Goal: Task Accomplishment & Management: Manage account settings

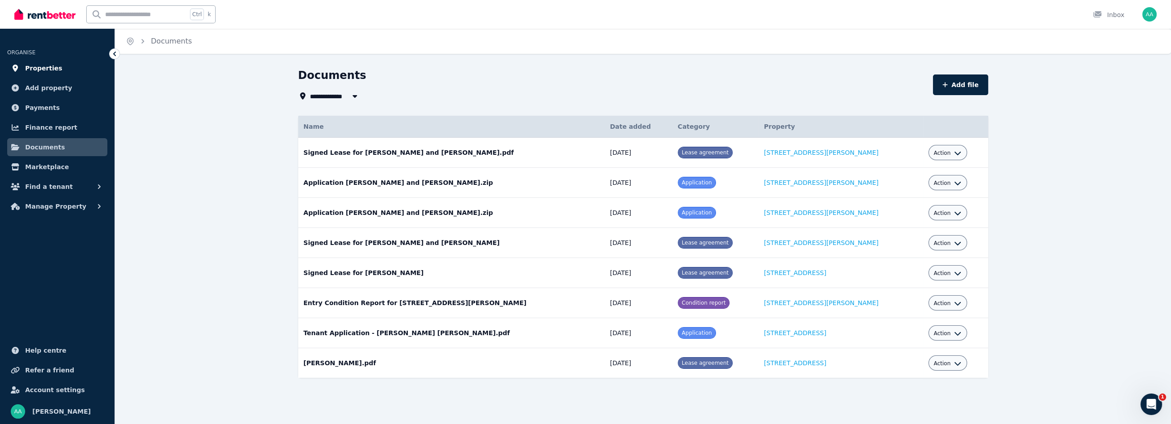
click at [38, 69] on span "Properties" at bounding box center [43, 68] width 37 height 11
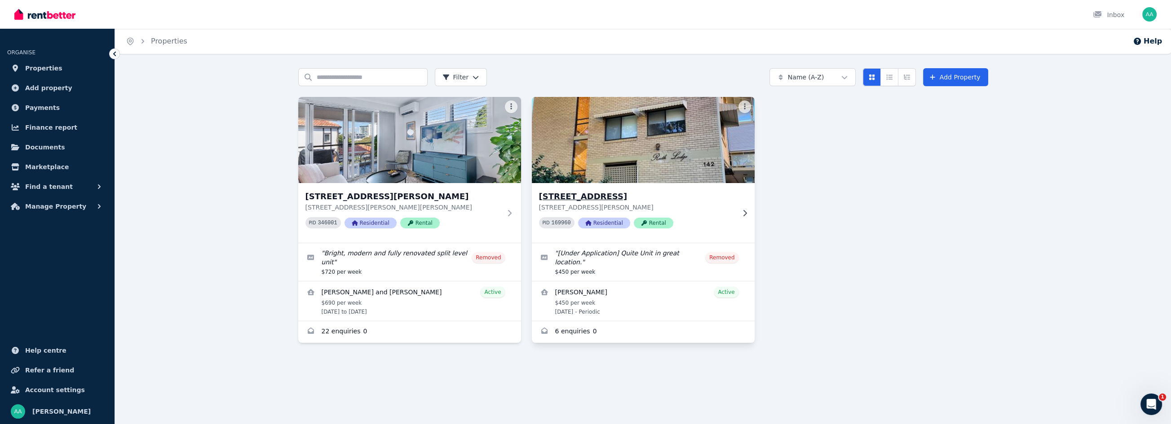
click at [742, 213] on icon at bounding box center [744, 213] width 9 height 7
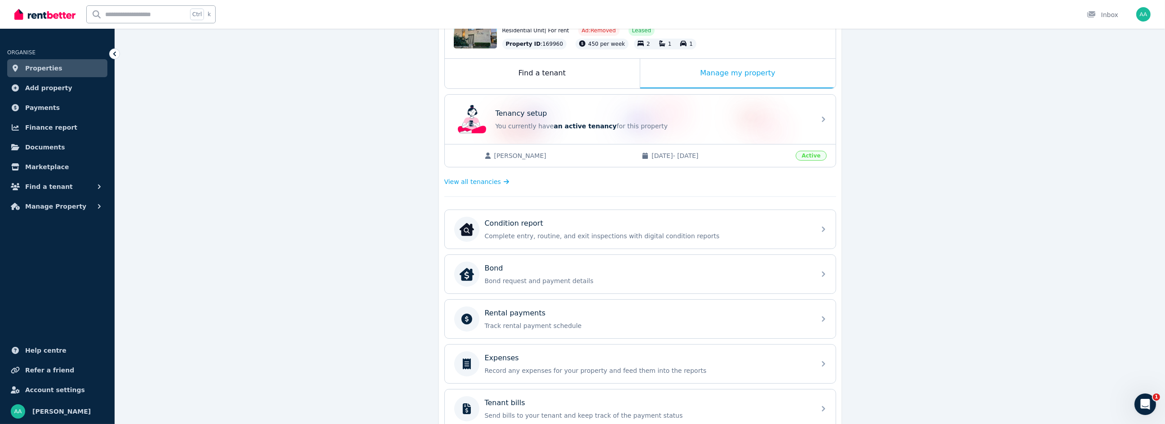
scroll to position [122, 0]
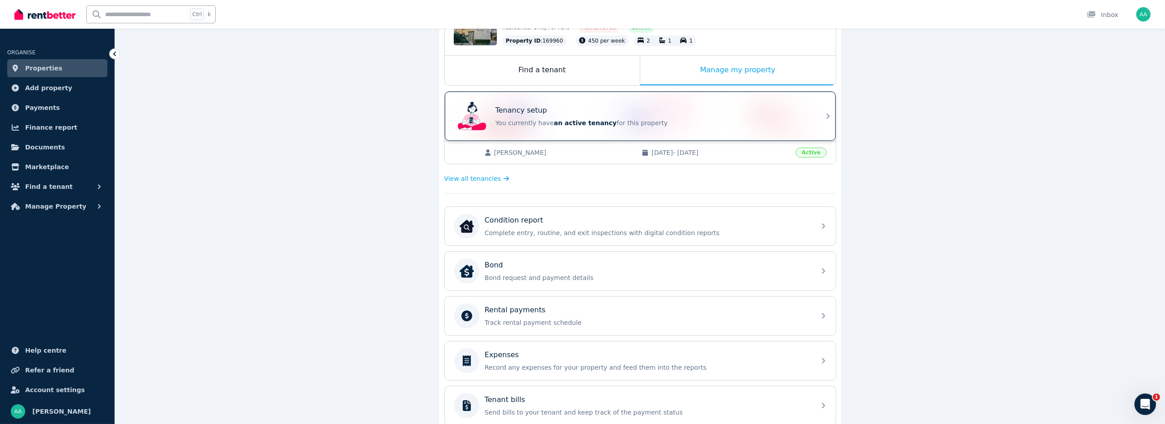
click at [816, 115] on div "Tenancy setup You currently have an active tenancy for this property" at bounding box center [640, 116] width 391 height 49
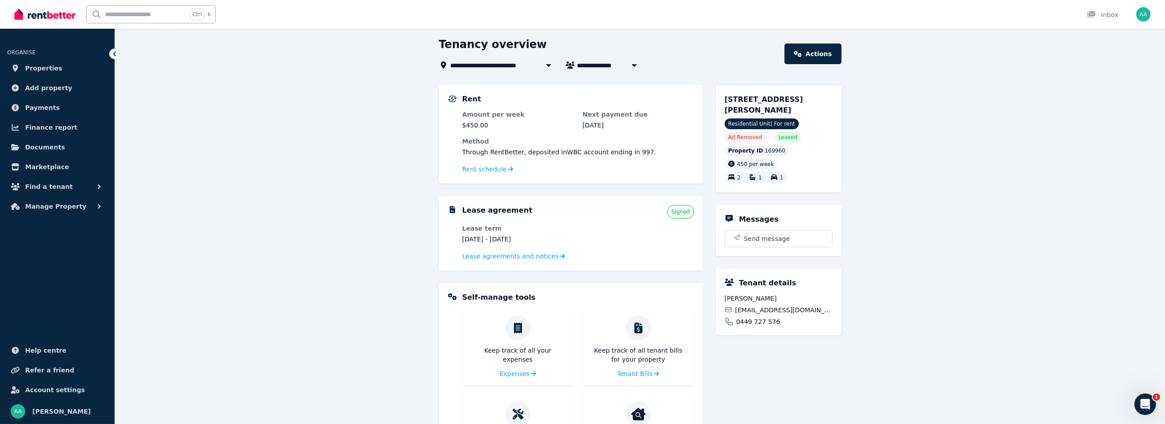
scroll to position [31, 0]
click at [537, 255] on span "Lease agreements and notices" at bounding box center [510, 256] width 97 height 9
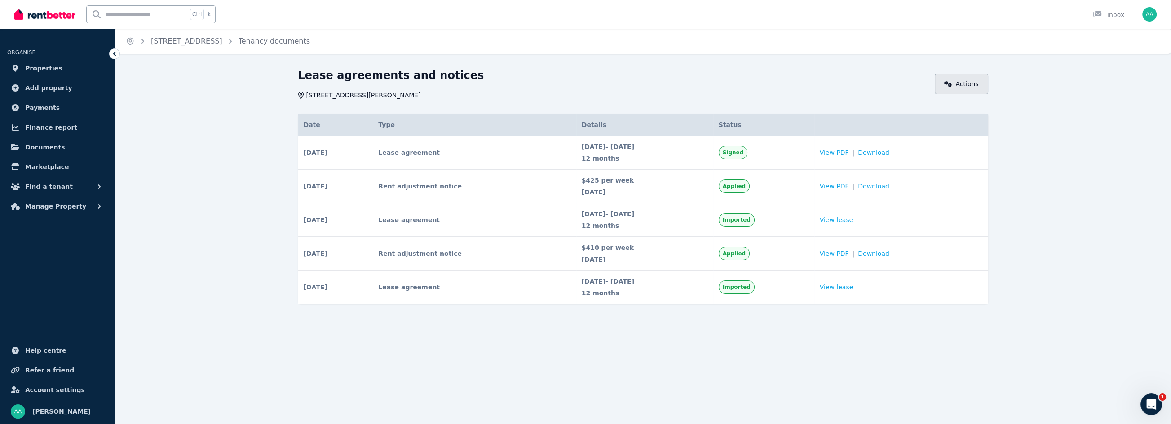
click at [958, 76] on link "Actions" at bounding box center [961, 84] width 53 height 21
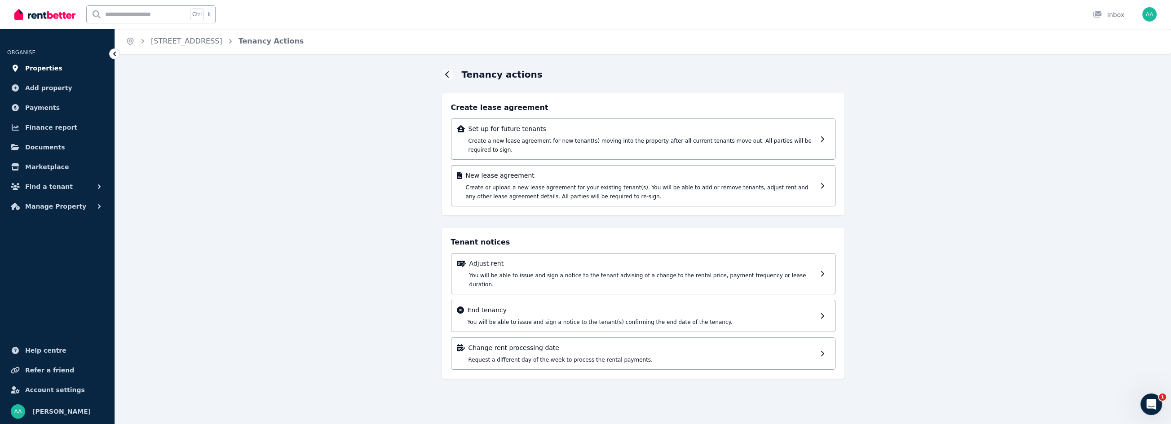
click at [37, 68] on span "Properties" at bounding box center [43, 68] width 37 height 11
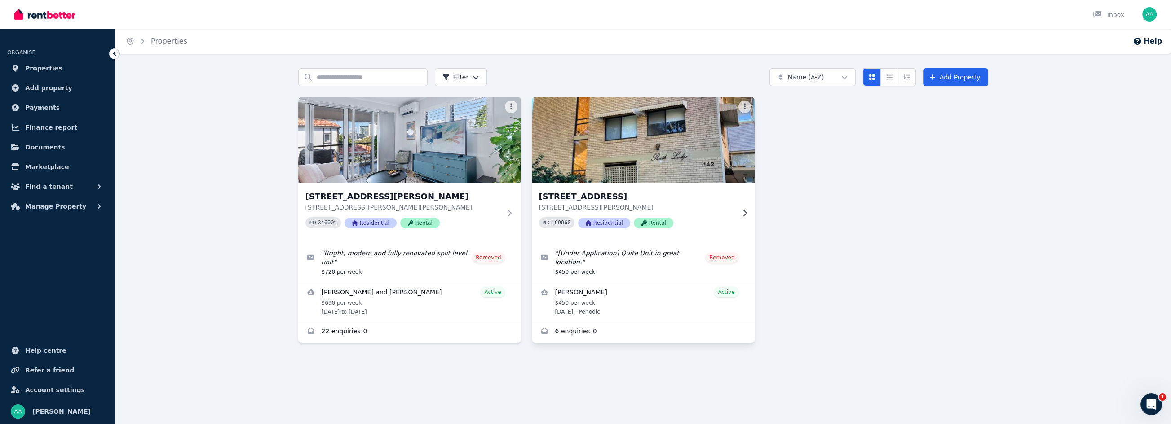
click at [690, 151] on img at bounding box center [643, 140] width 234 height 91
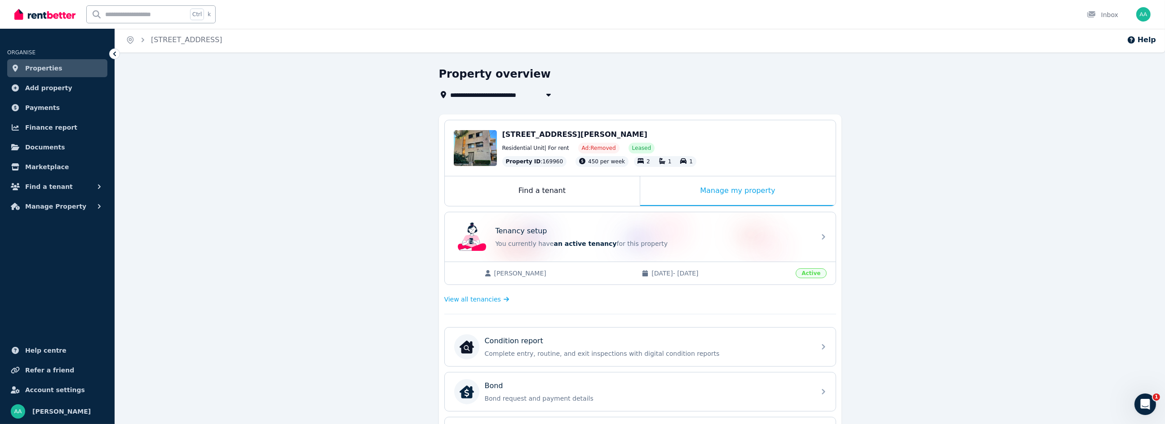
scroll to position [40, 0]
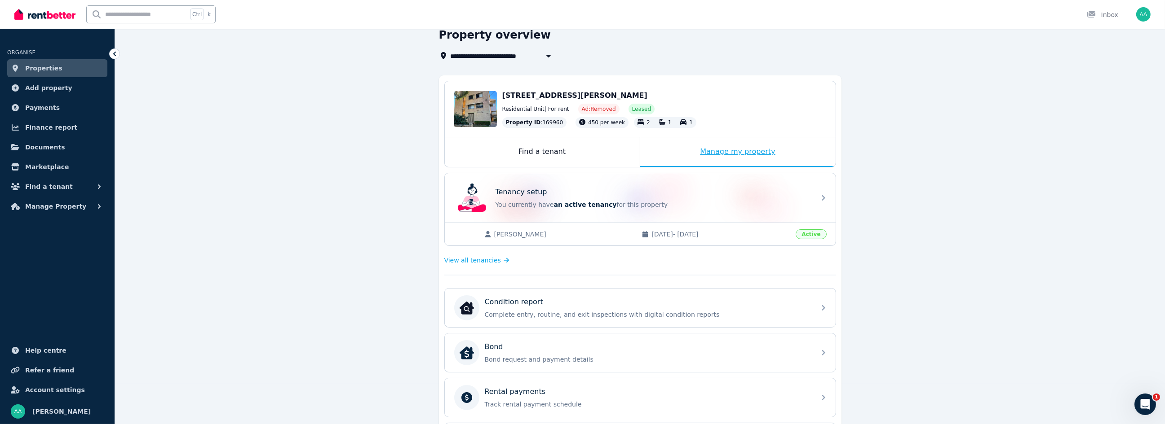
click at [729, 153] on div "Manage my property" at bounding box center [737, 152] width 195 height 30
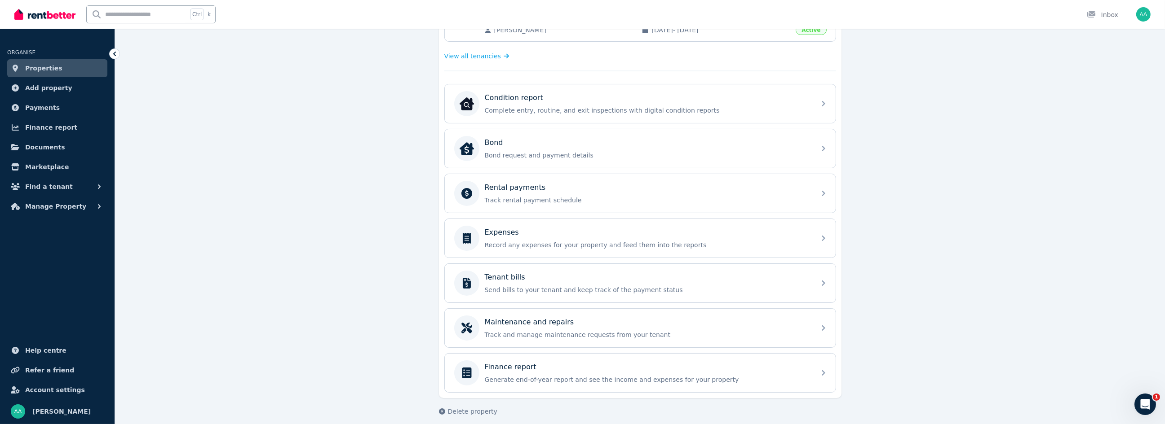
scroll to position [248, 0]
click at [452, 404] on span "Delete property" at bounding box center [472, 408] width 49 height 9
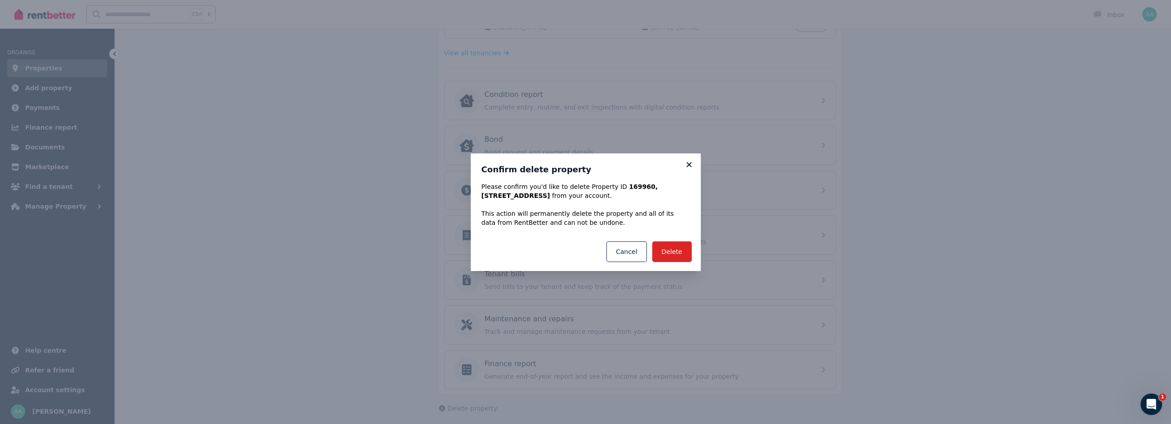
click at [686, 165] on icon at bounding box center [689, 165] width 9 height 8
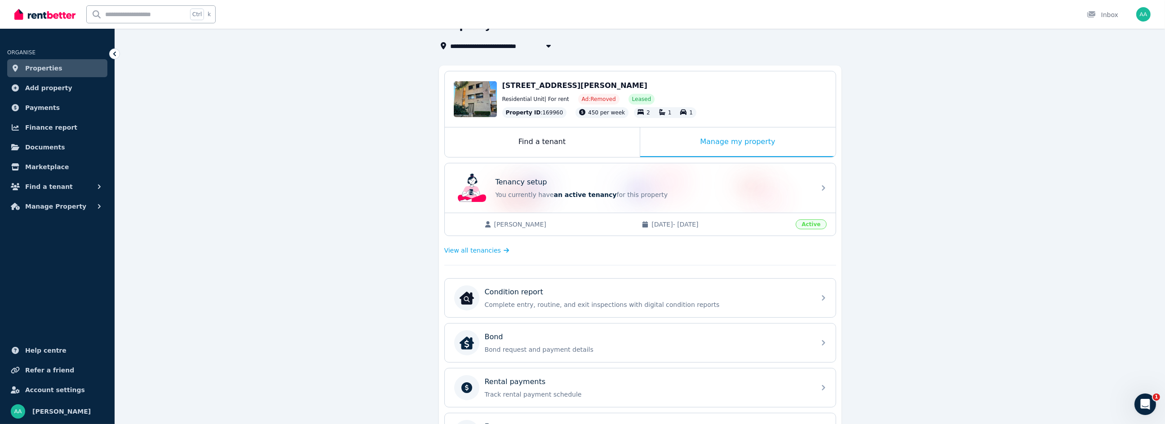
scroll to position [0, 0]
